Goal: Communication & Community: Answer question/provide support

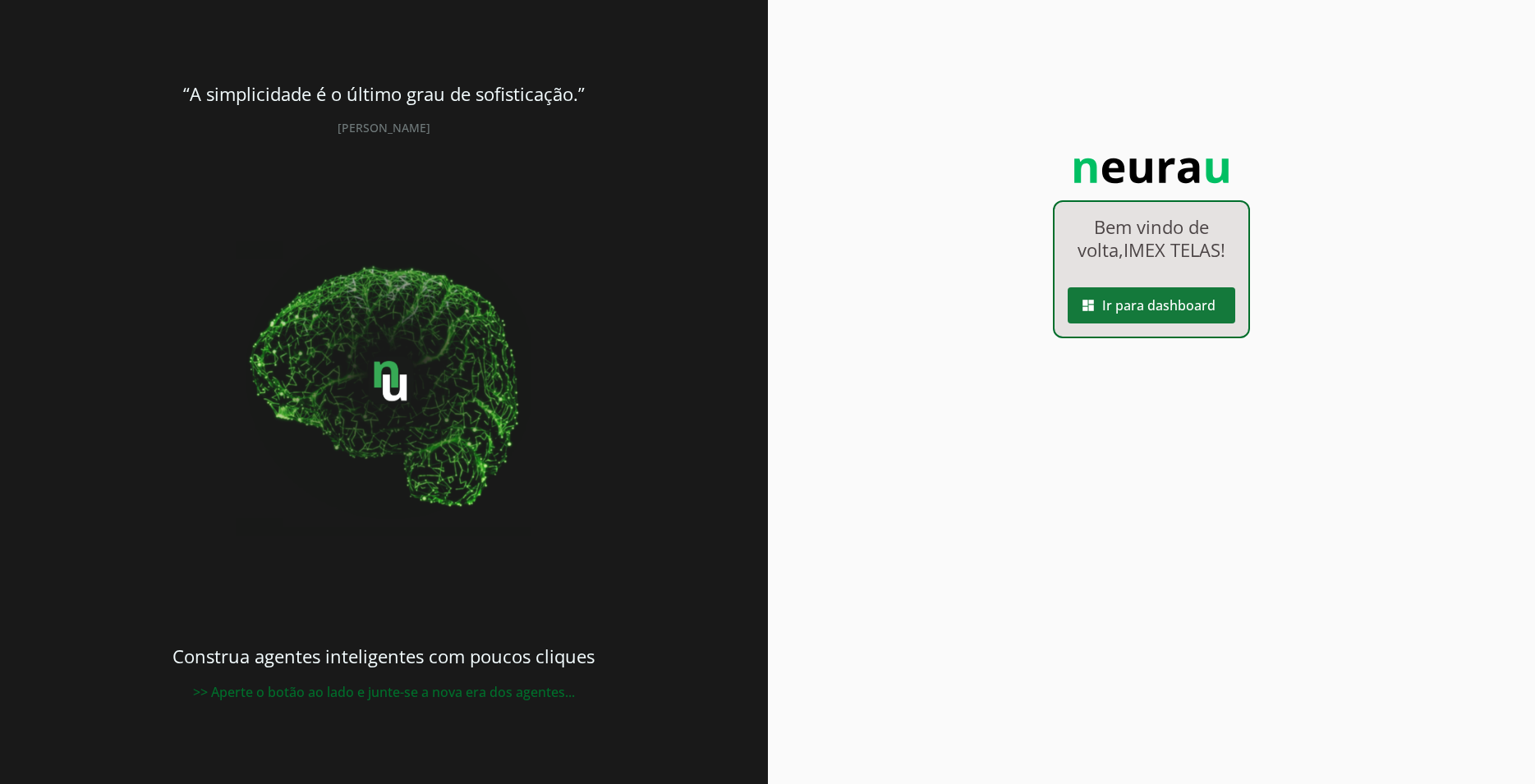
click at [1172, 311] on span at bounding box center [1151, 305] width 168 height 39
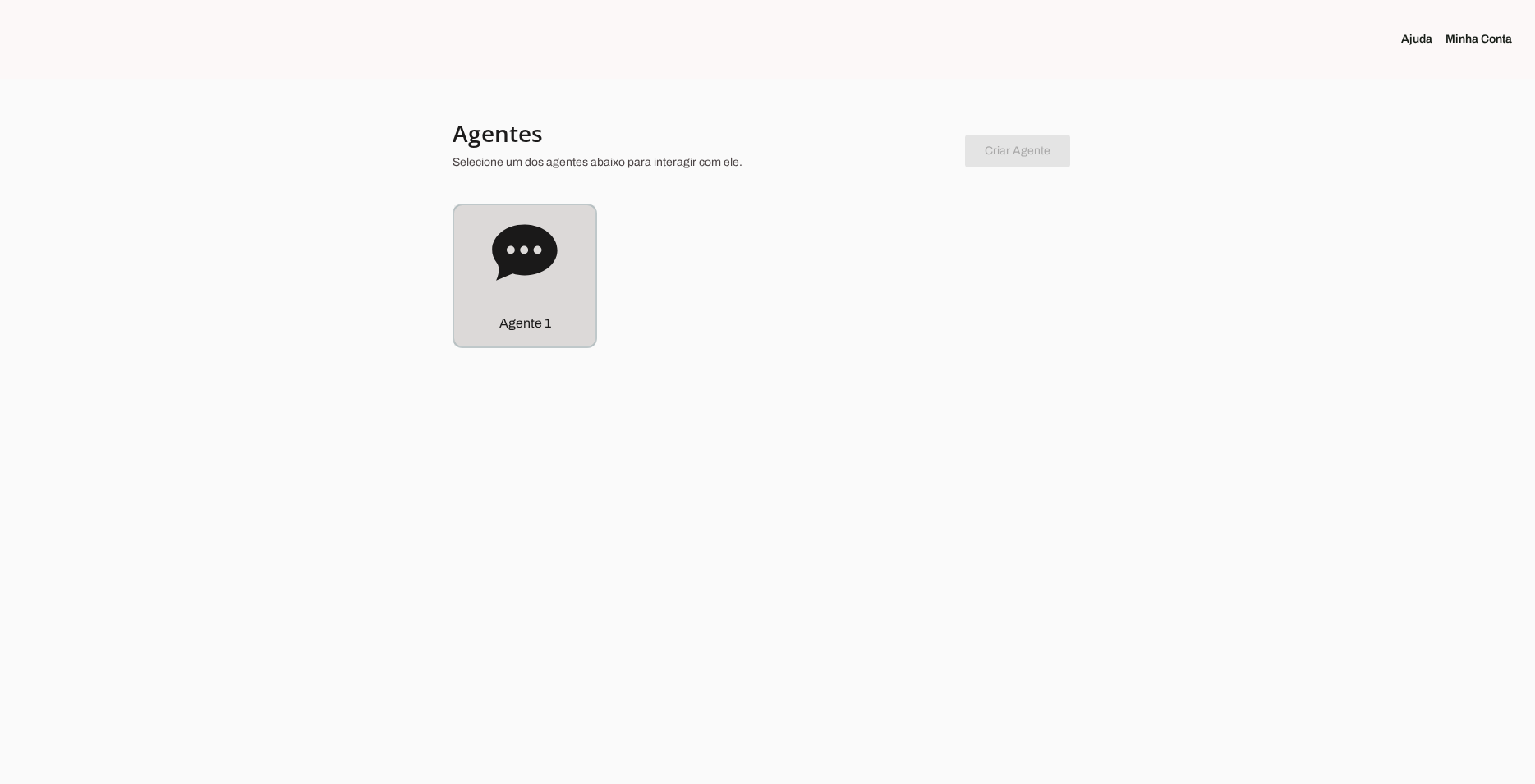
click at [517, 243] on icon at bounding box center [525, 252] width 65 height 56
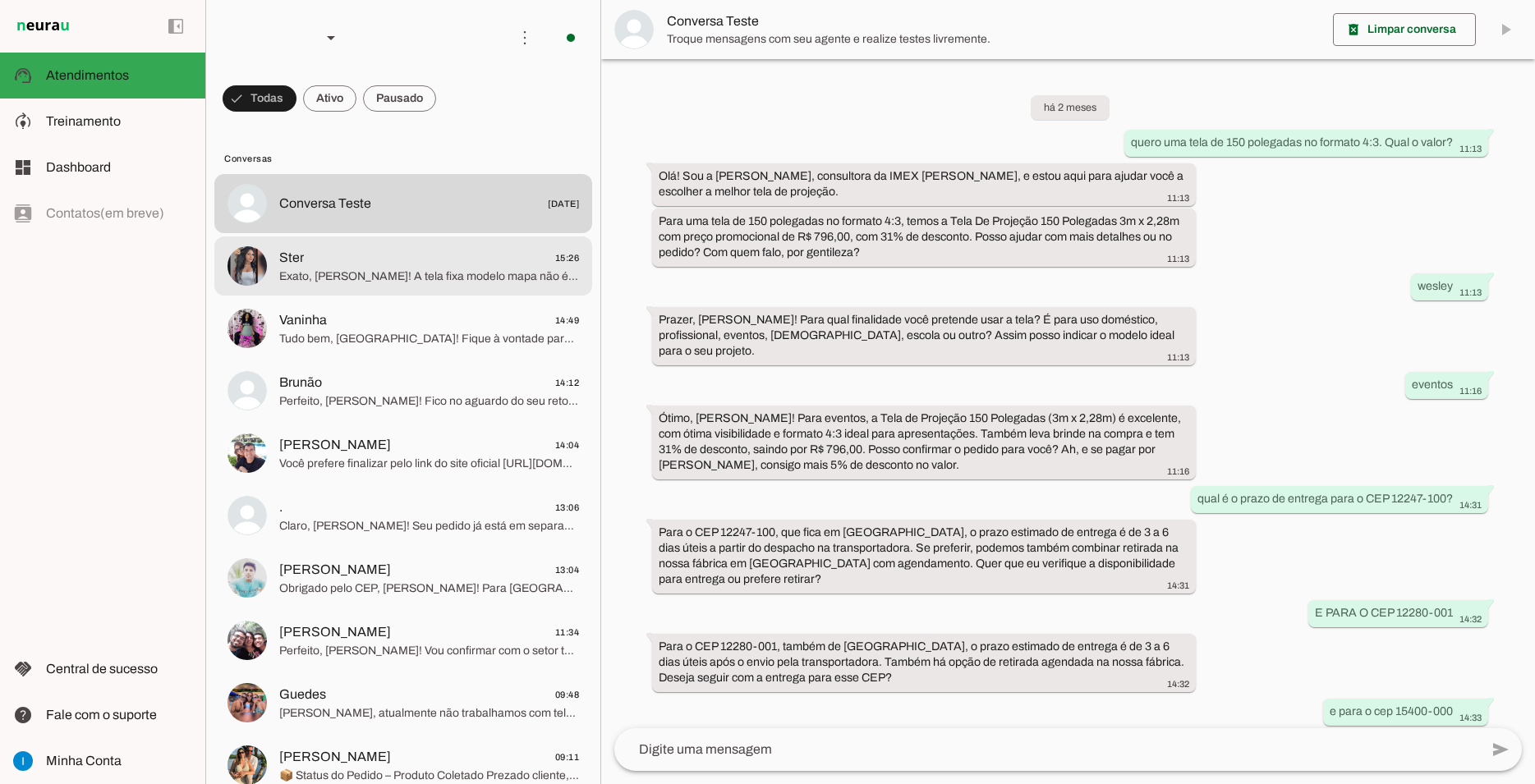
scroll to position [749, 0]
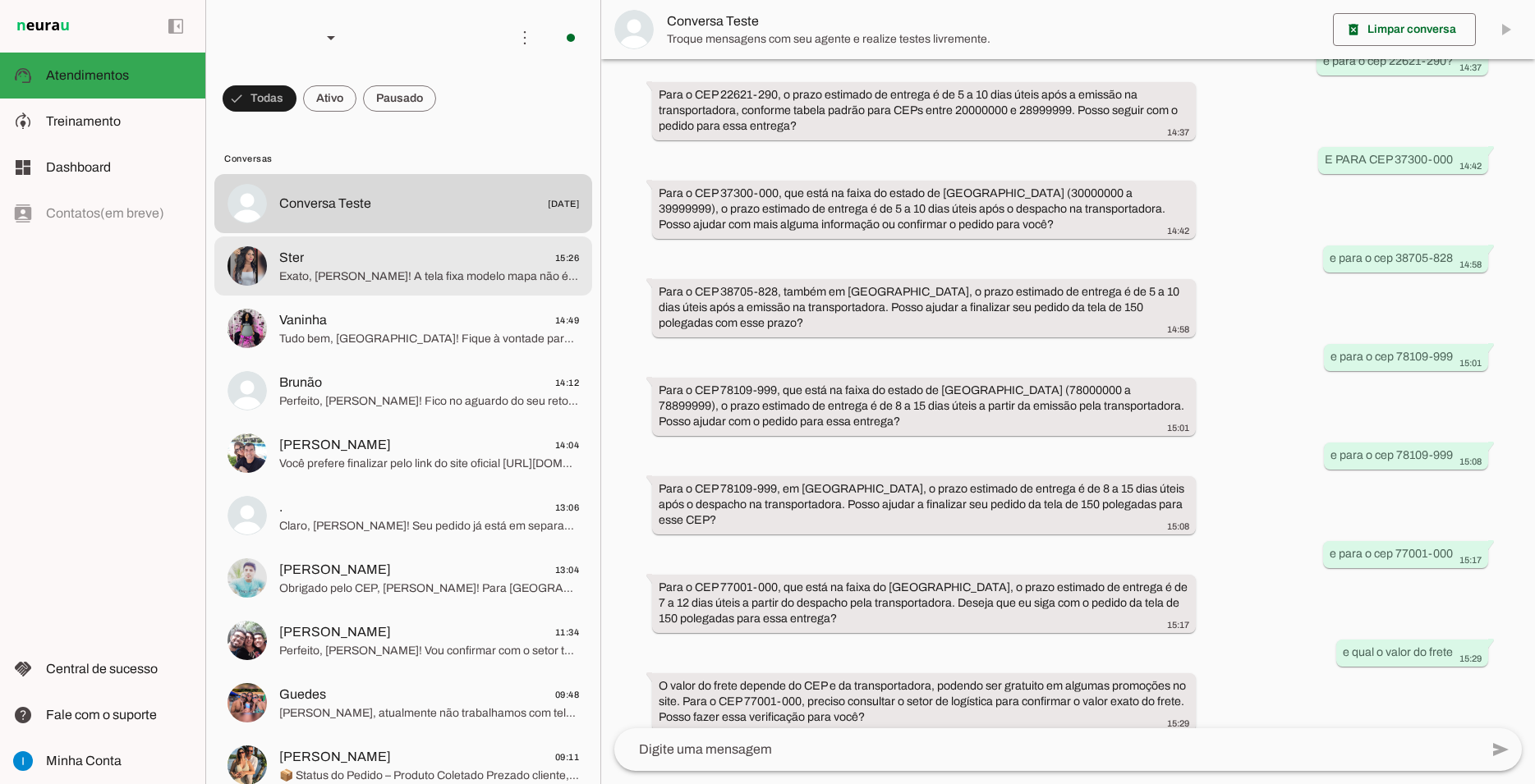
click at [497, 248] on span "Ster 15:26" at bounding box center [429, 258] width 299 height 21
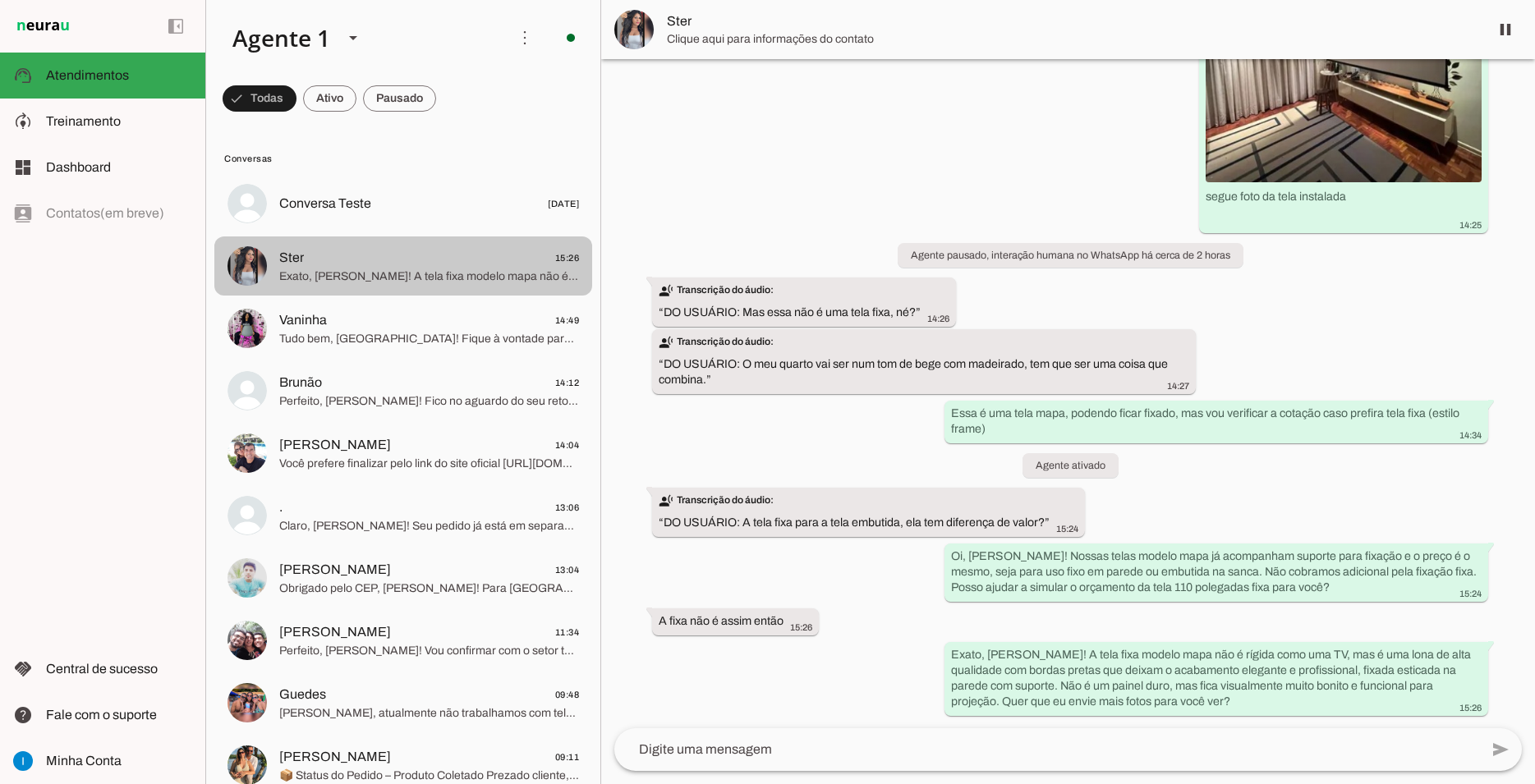
scroll to position [5211, 0]
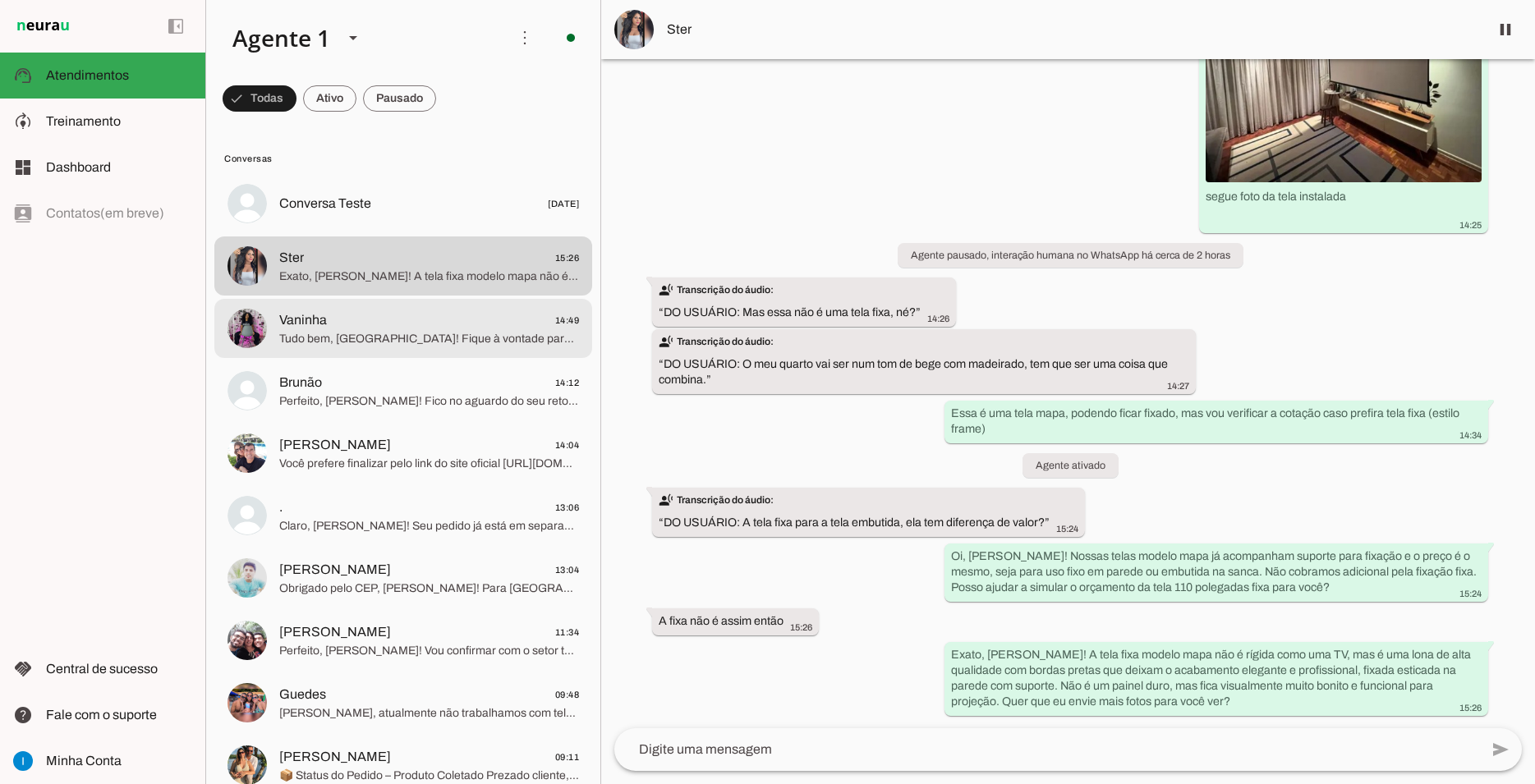
click at [480, 331] on span "Tudo bem, [GEOGRAPHIC_DATA]! Fique à vontade para me chamar quando precisar. Te…" at bounding box center [429, 339] width 299 height 17
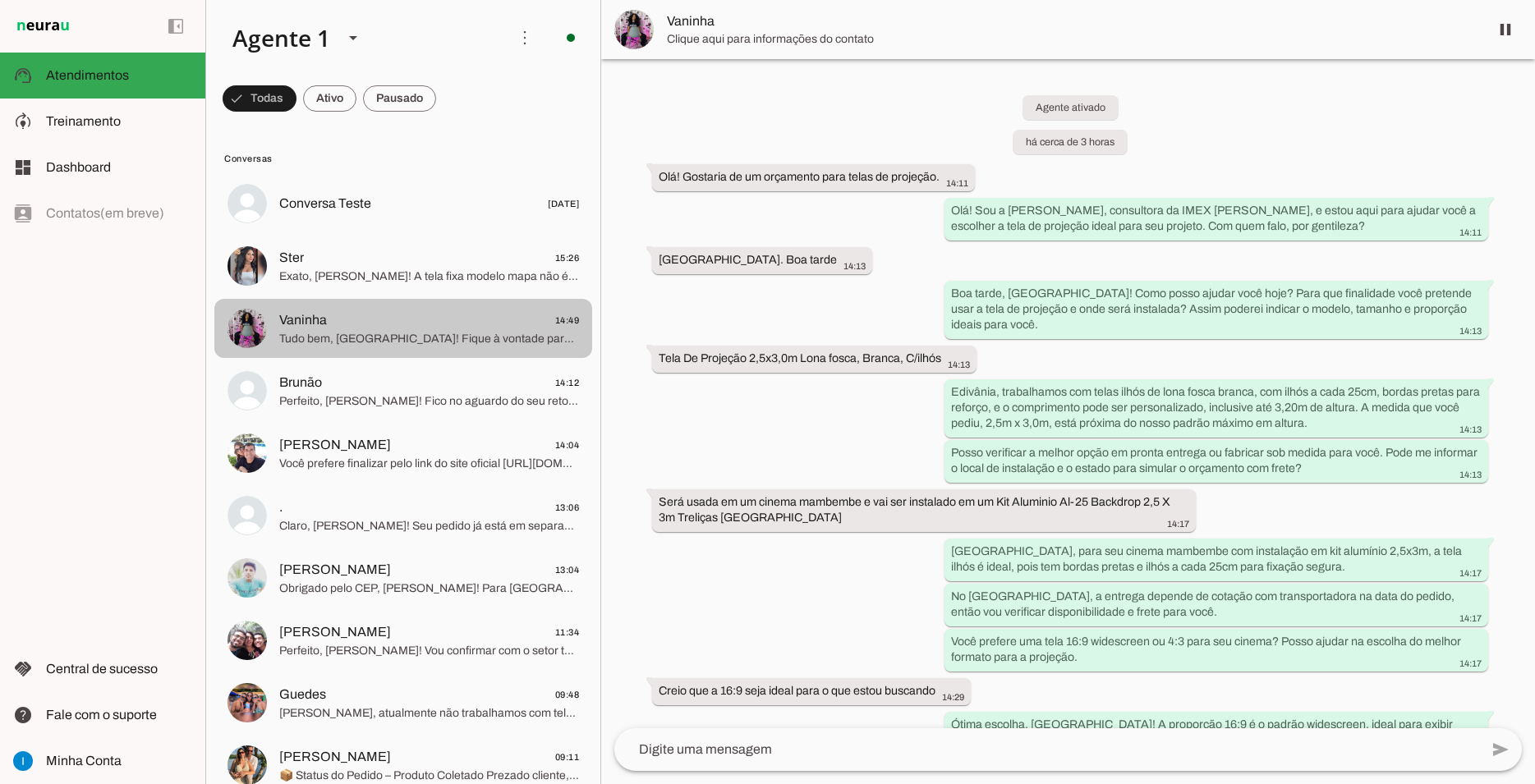
scroll to position [1325, 0]
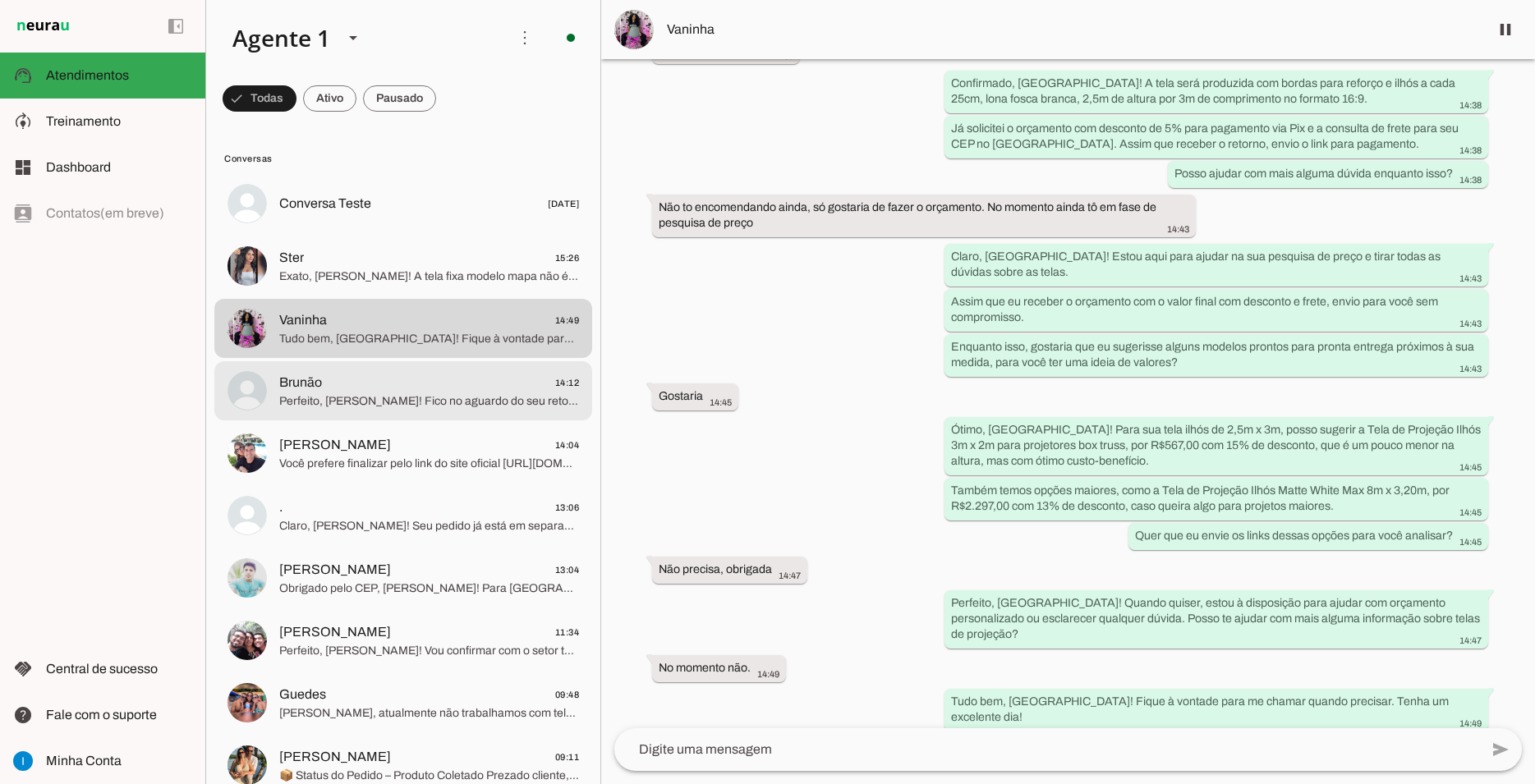
click at [430, 375] on span "Brunão 14:12" at bounding box center [429, 383] width 299 height 21
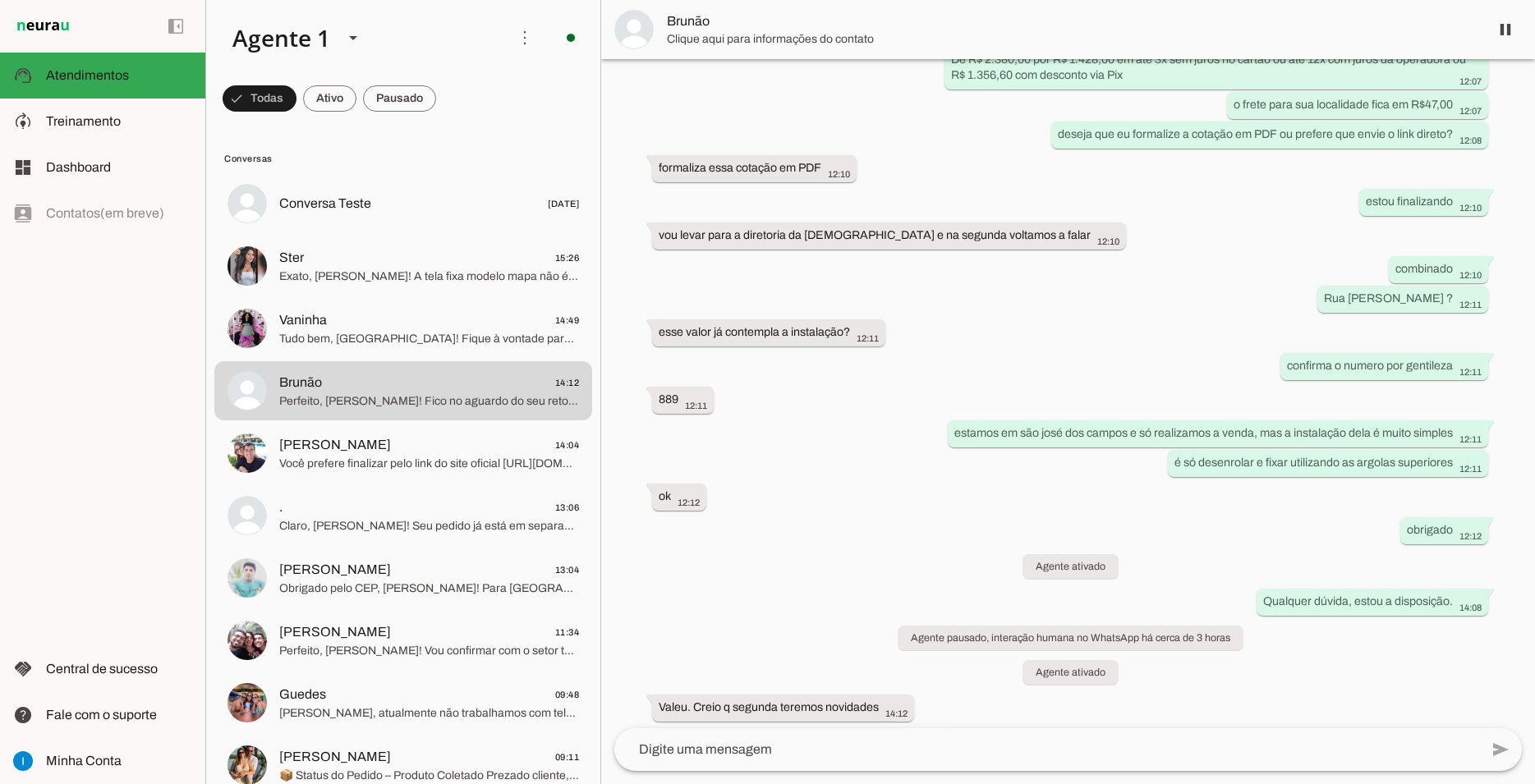
scroll to position [3258, 0]
